Goal: Check status

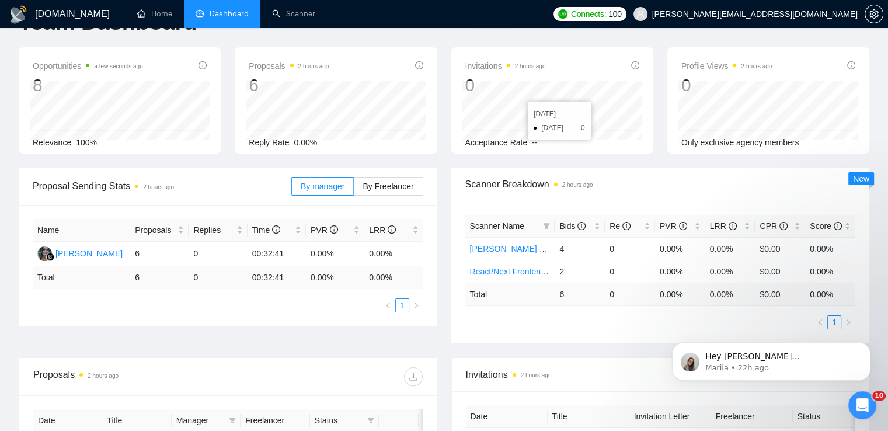
scroll to position [58, 0]
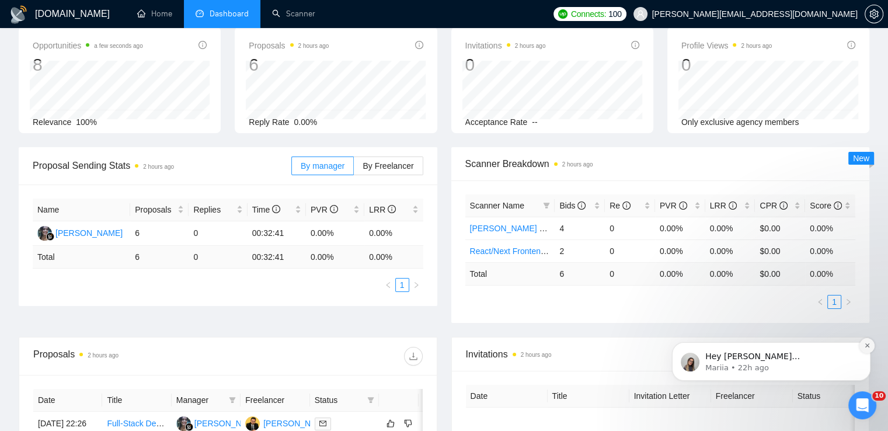
click at [867, 346] on icon "Dismiss notification" at bounding box center [867, 345] width 6 height 6
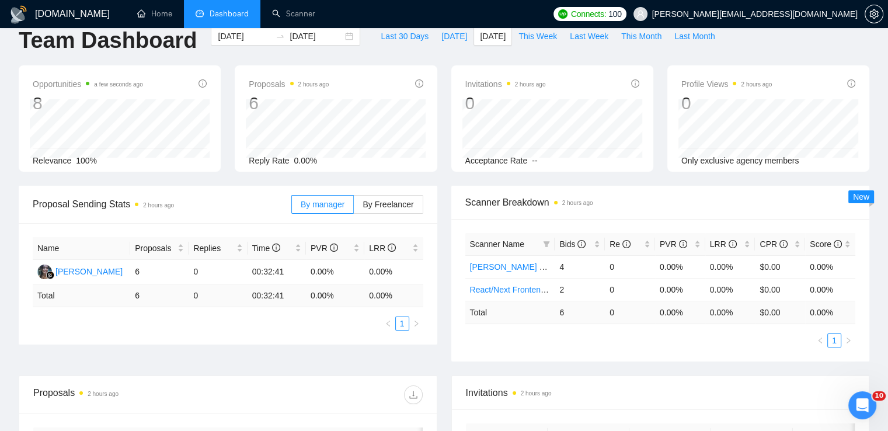
scroll to position [0, 0]
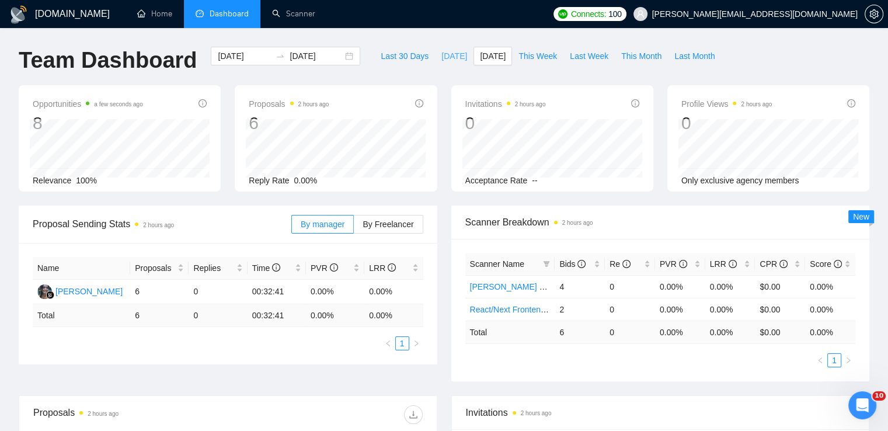
click at [442, 57] on span "[DATE]" at bounding box center [455, 56] width 26 height 13
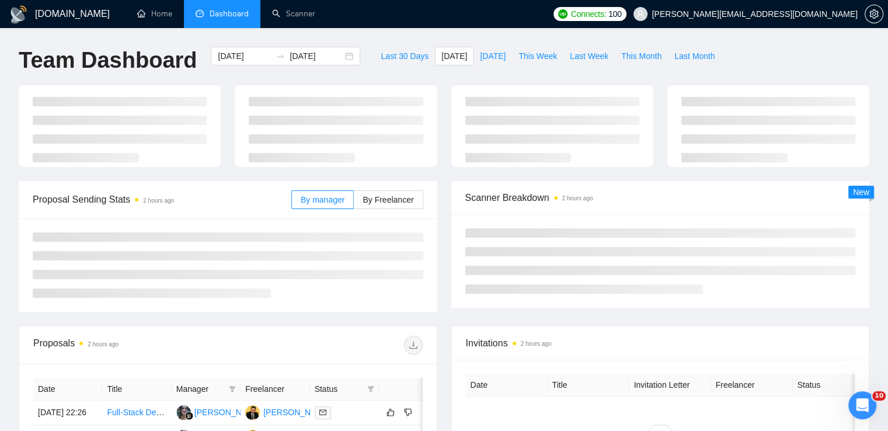
type input "[DATE]"
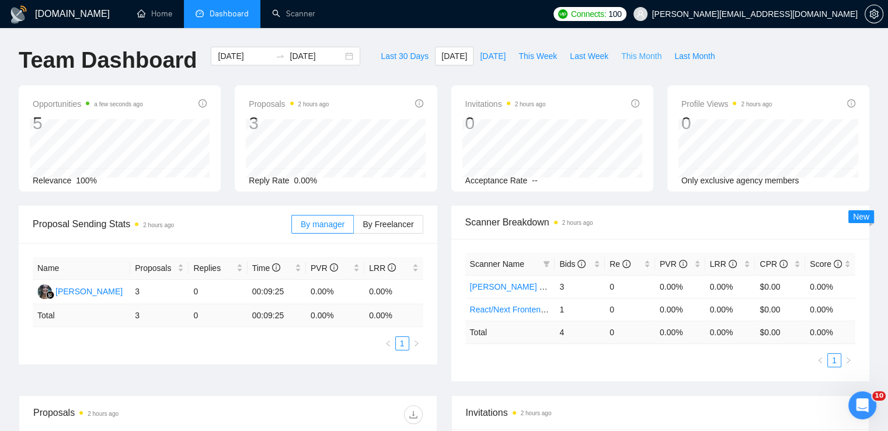
click at [626, 57] on span "This Month" at bounding box center [641, 56] width 40 height 13
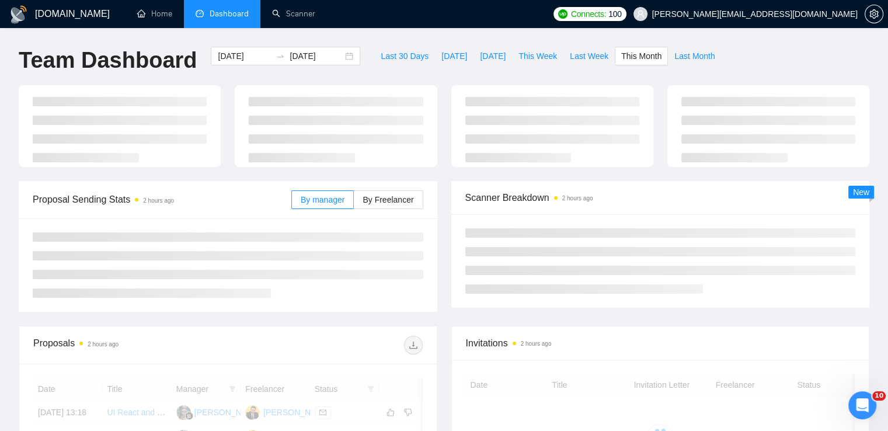
type input "[DATE]"
